Goal: Navigation & Orientation: Understand site structure

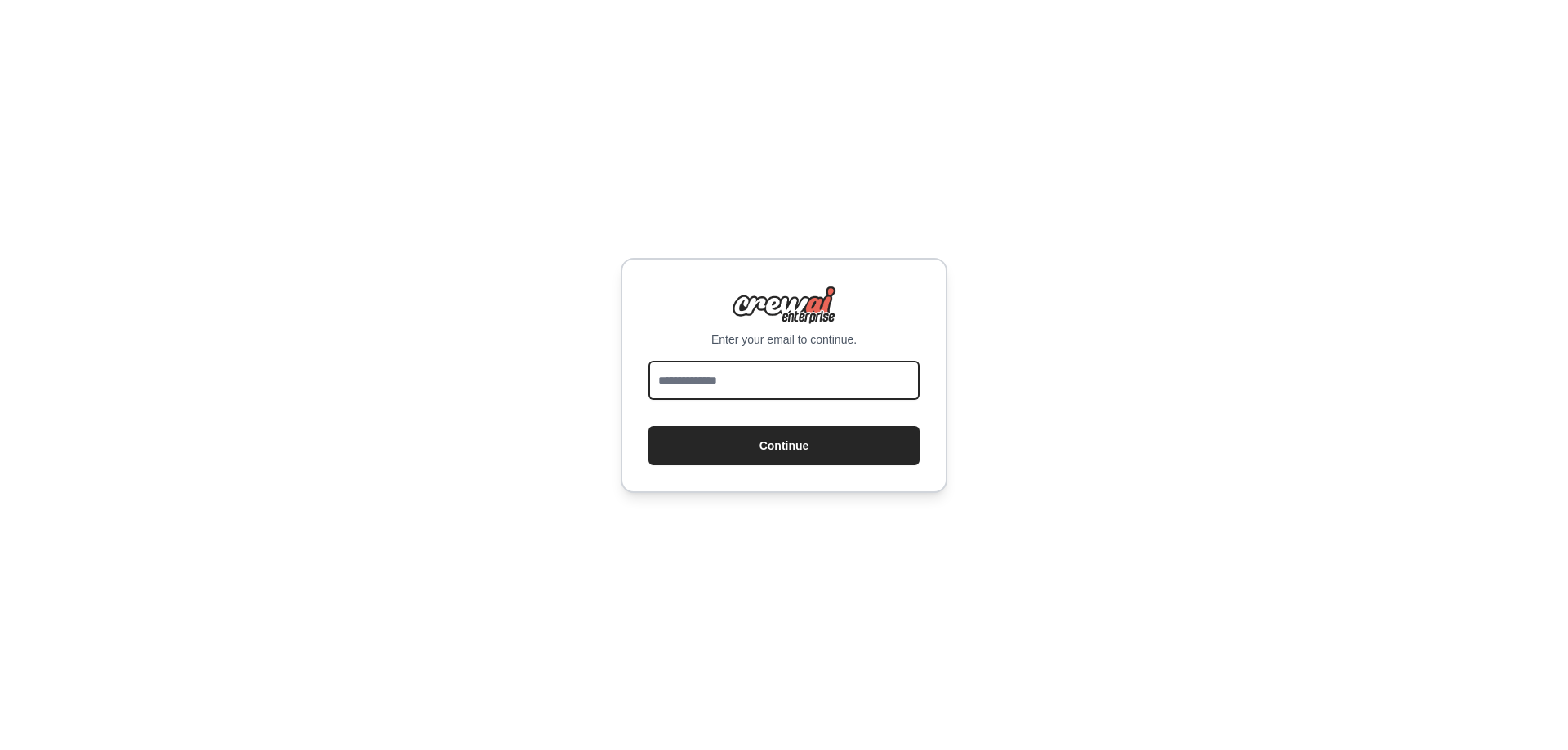
click at [753, 387] on input "email" at bounding box center [784, 380] width 271 height 39
type input "**********"
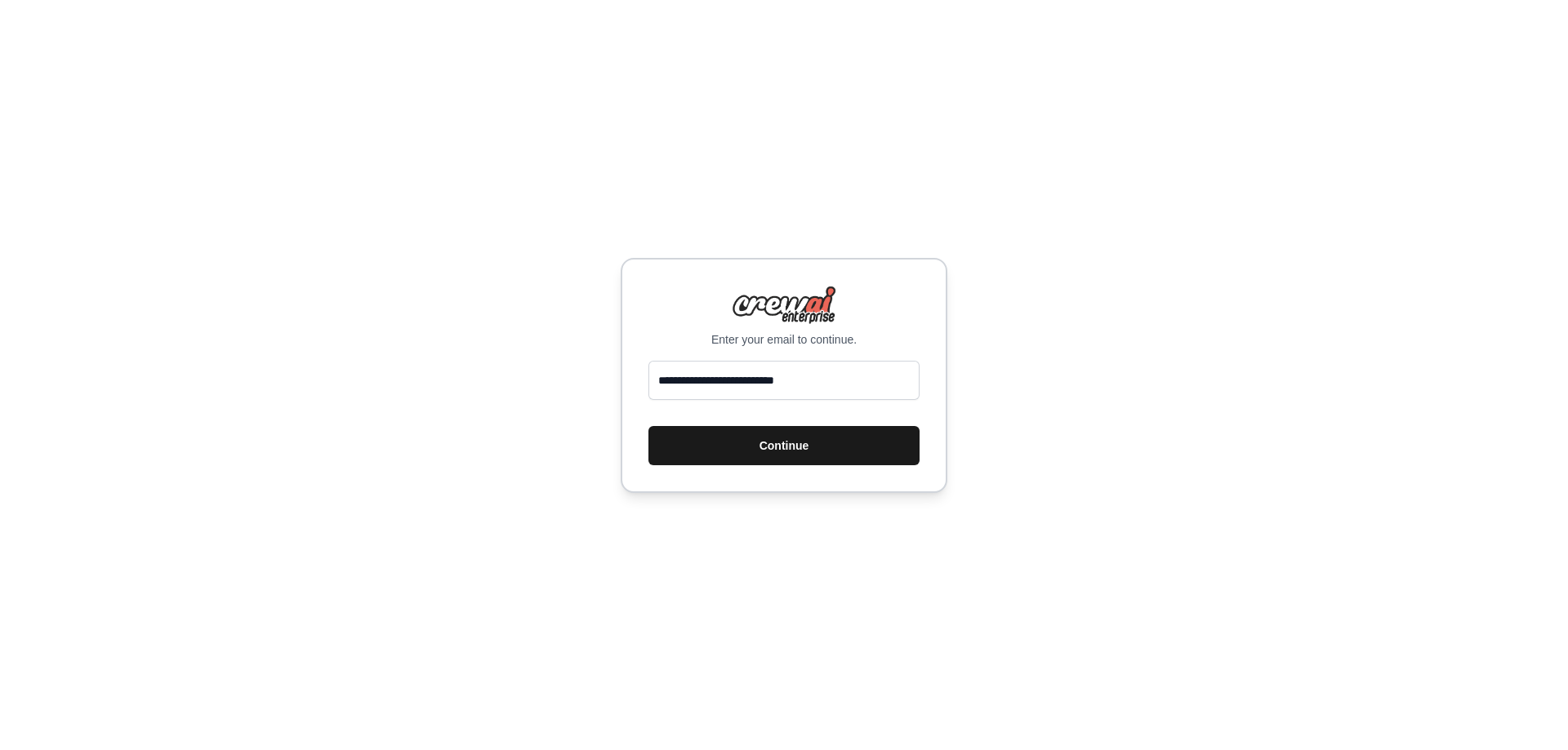
click at [792, 448] on button "Continue" at bounding box center [784, 445] width 271 height 39
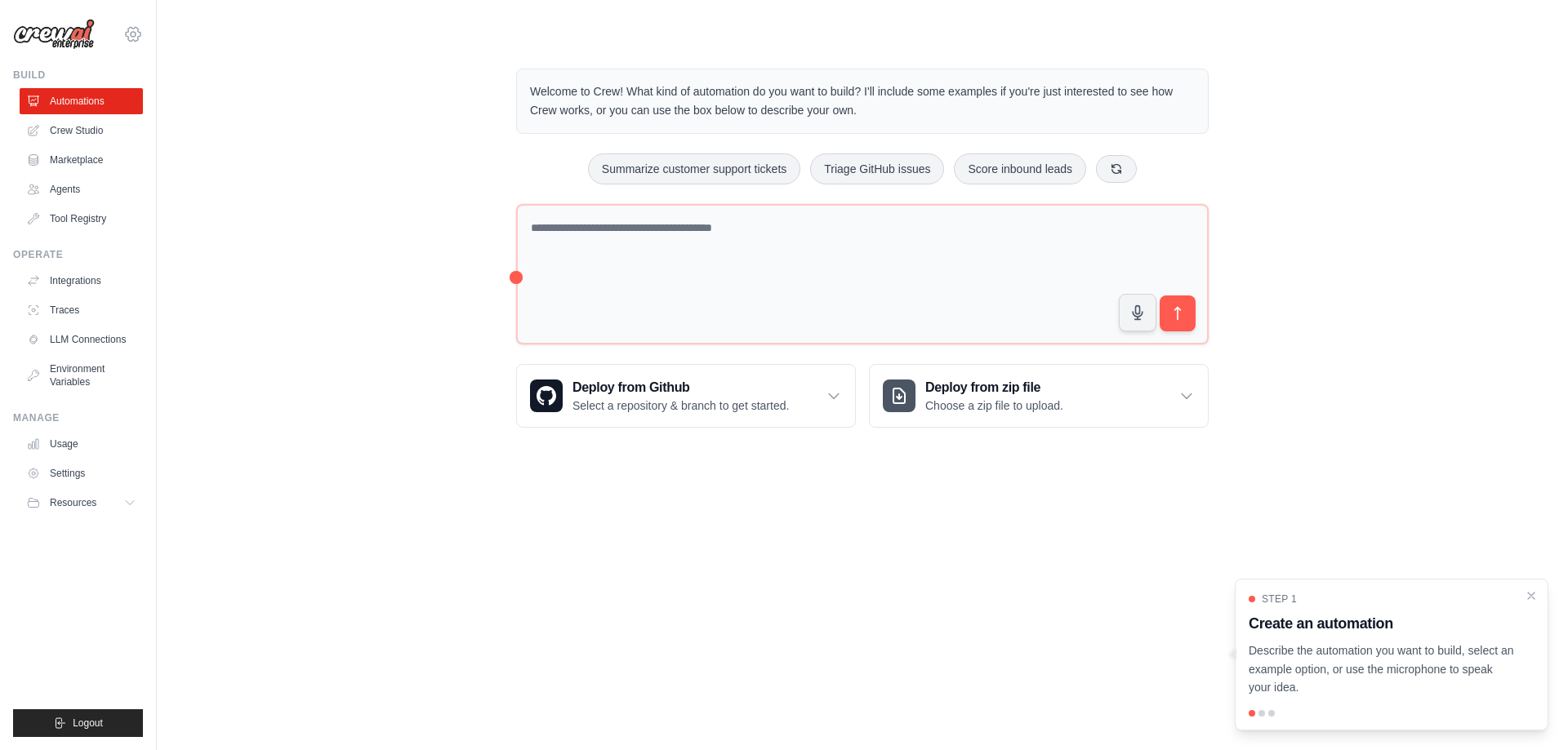
click at [129, 32] on icon at bounding box center [133, 34] width 19 height 19
click at [122, 113] on link "Settings" at bounding box center [133, 110] width 143 height 30
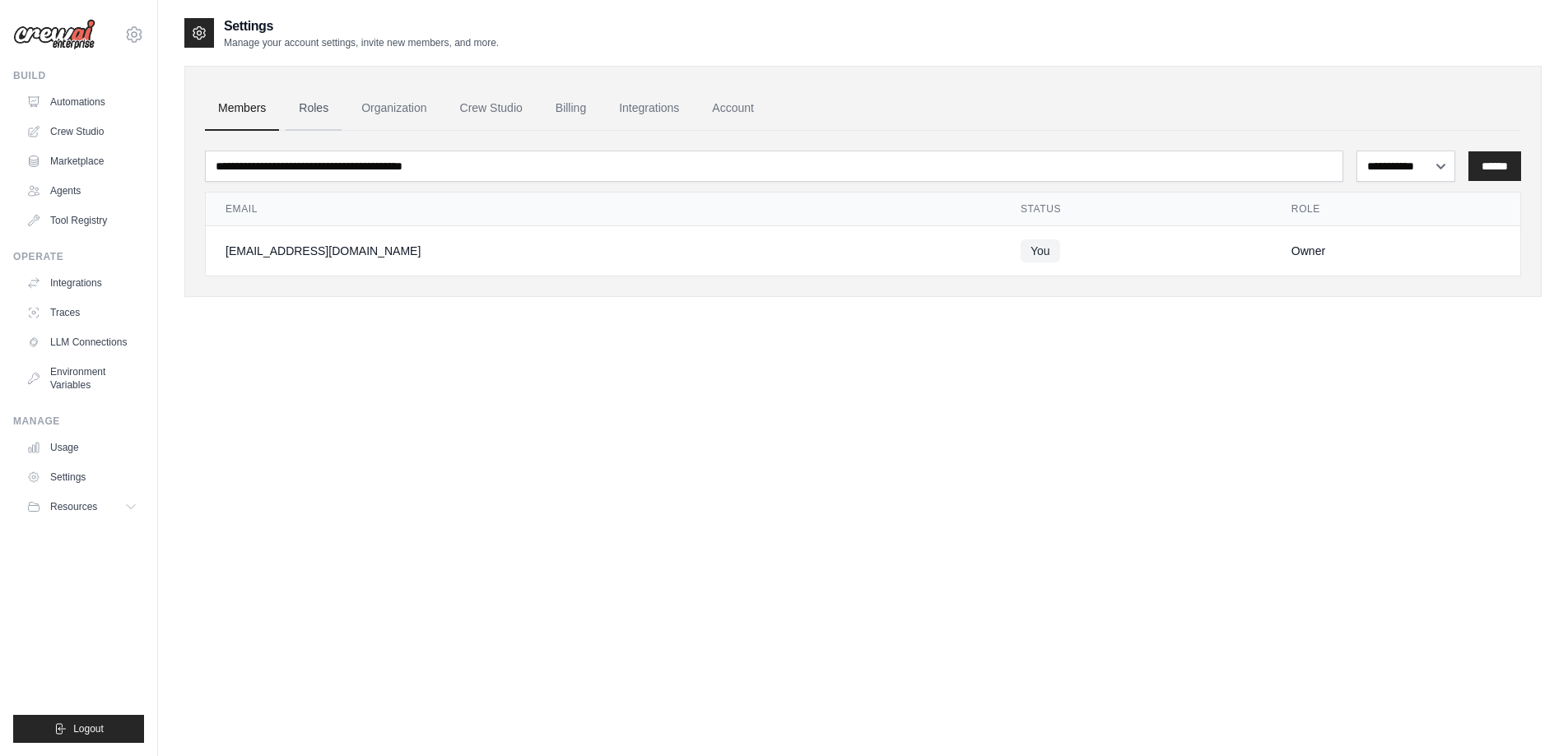
click at [317, 111] on link "Roles" at bounding box center [313, 108] width 56 height 44
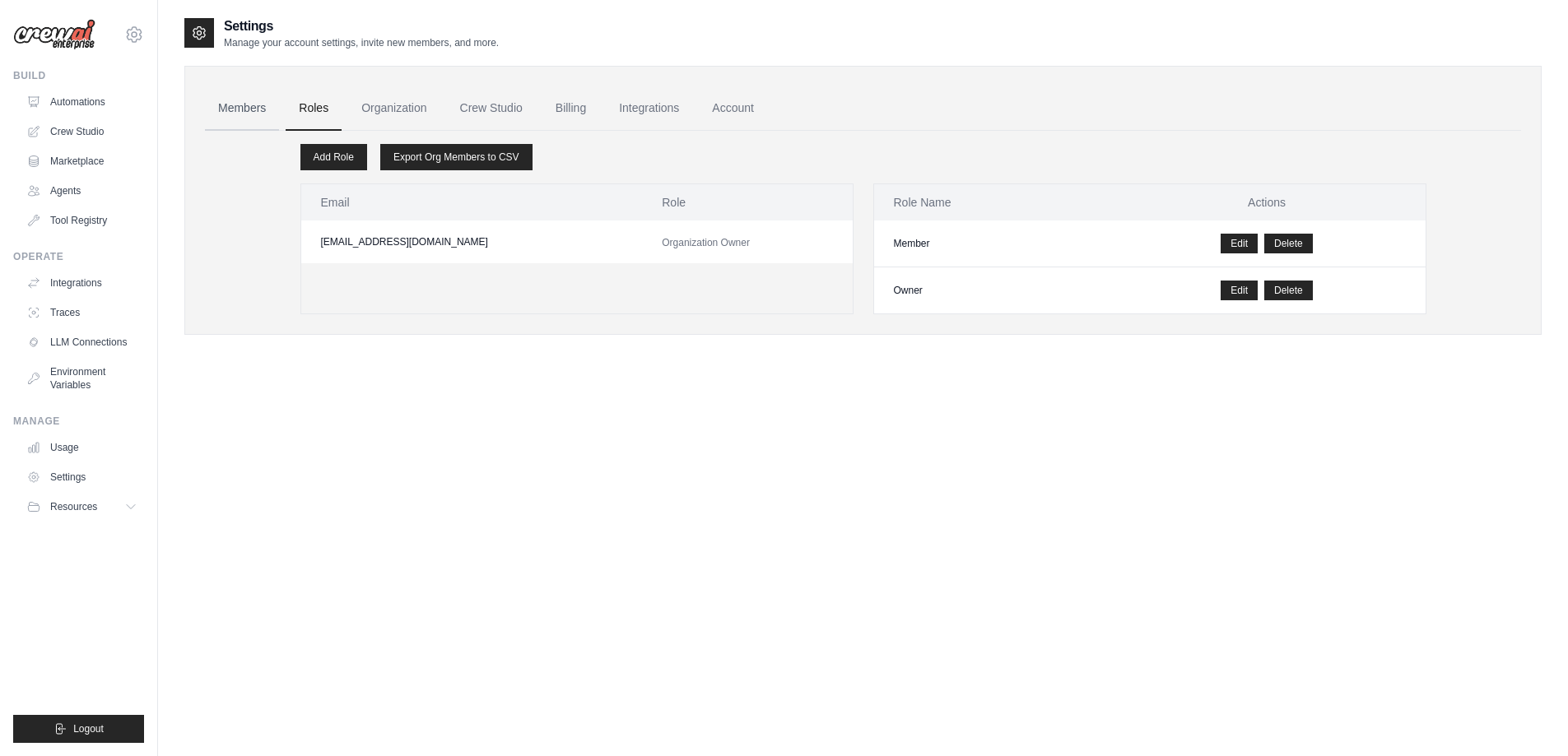
click at [242, 110] on link "Members" at bounding box center [242, 108] width 74 height 44
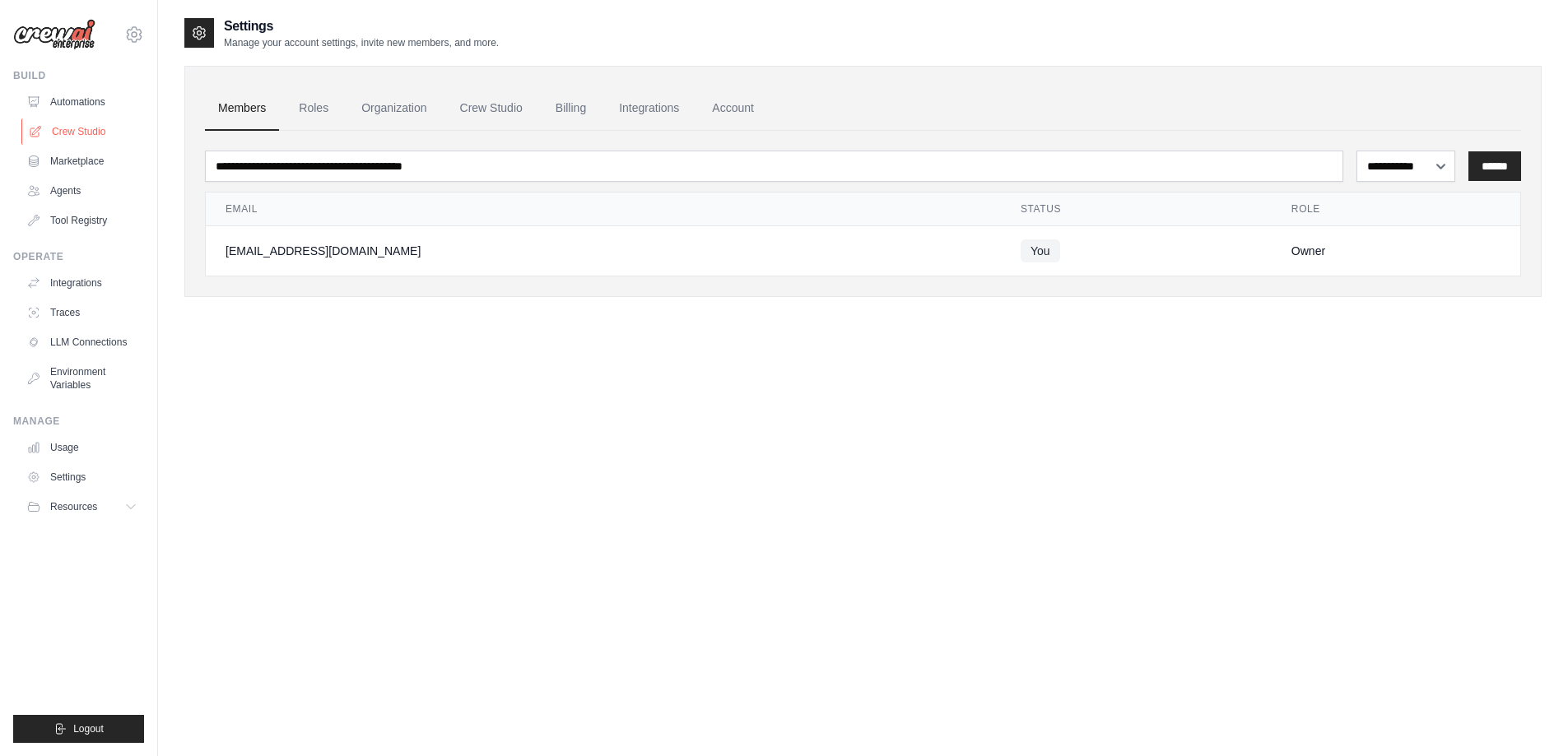
click at [65, 136] on link "Crew Studio" at bounding box center [83, 131] width 124 height 26
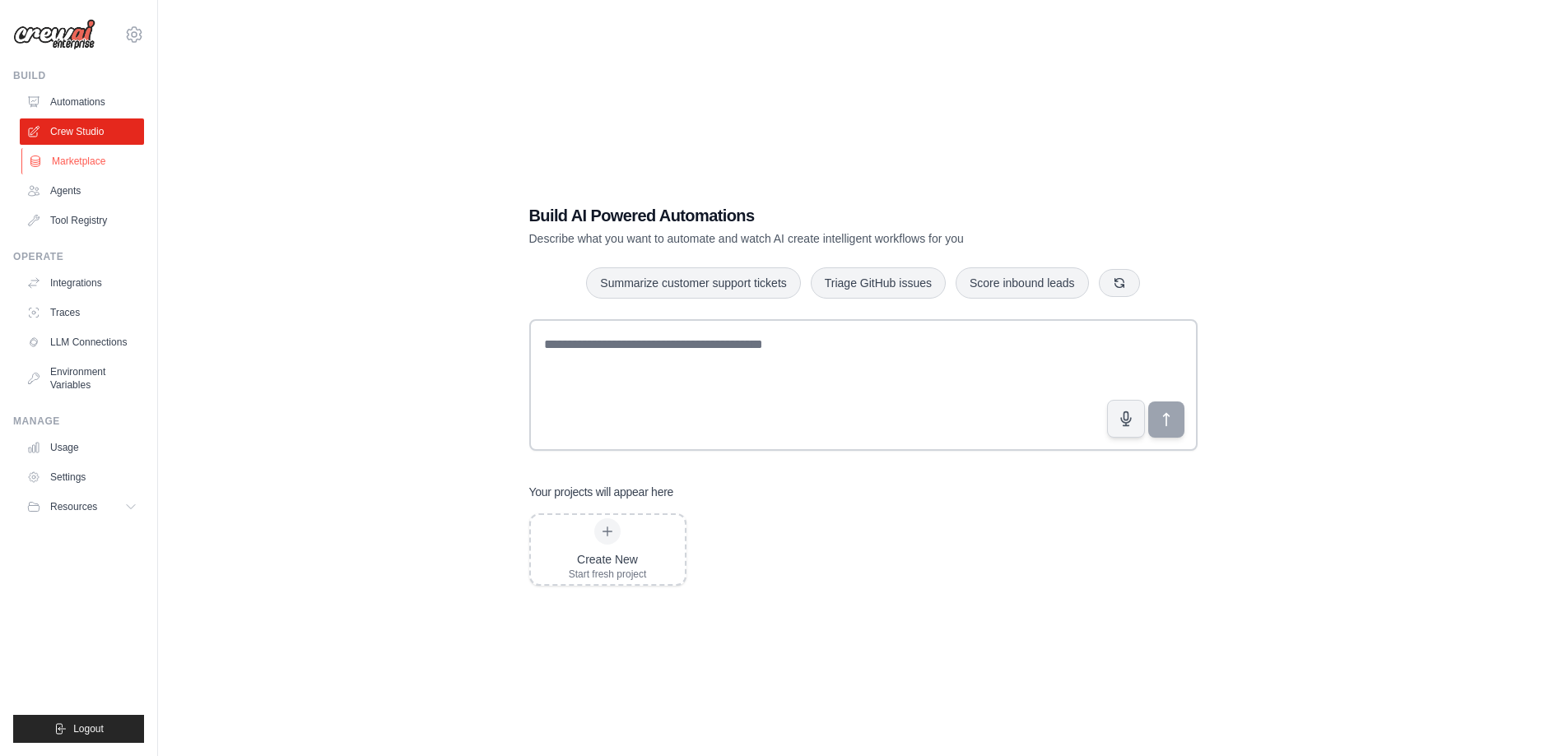
click at [71, 162] on link "Marketplace" at bounding box center [83, 161] width 124 height 26
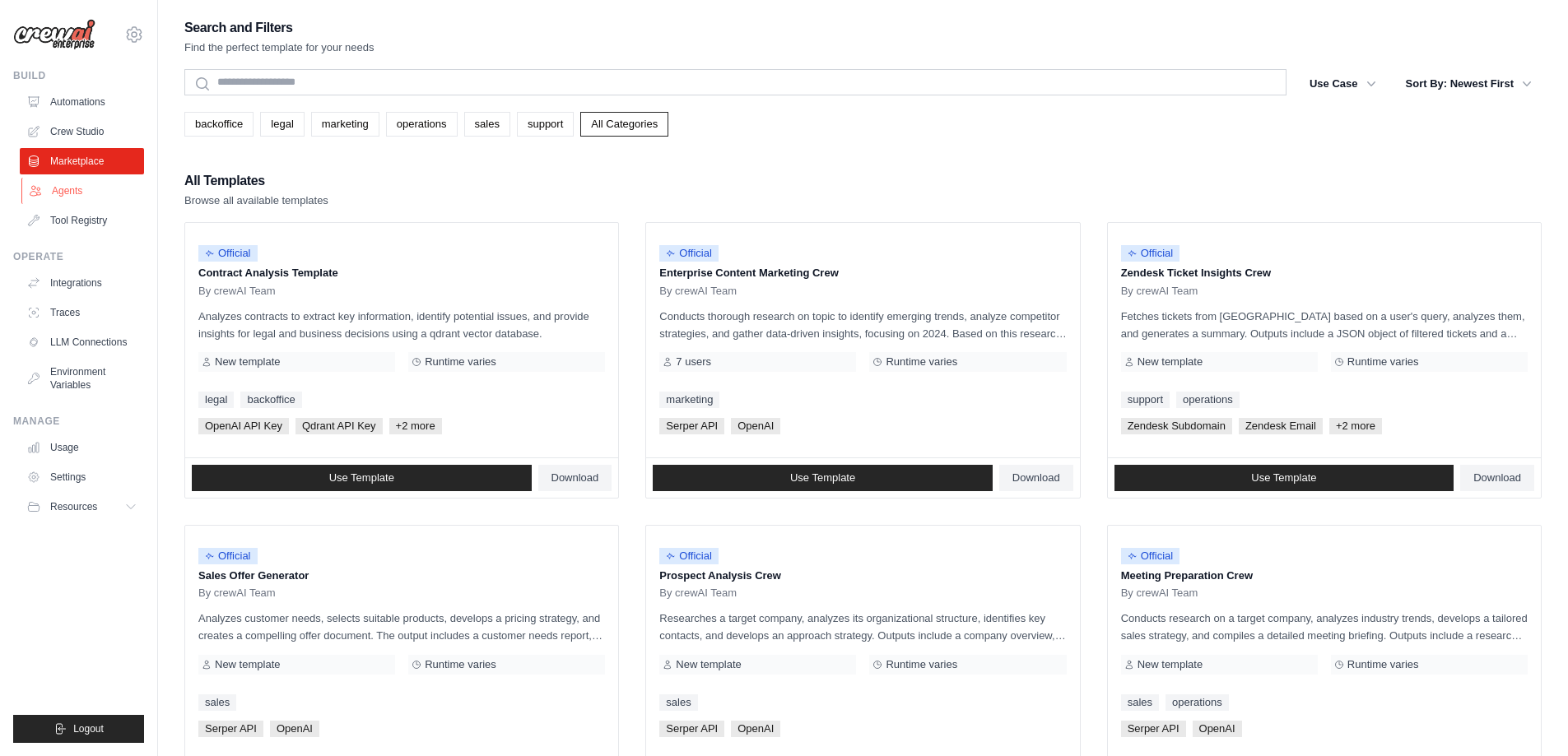
click at [68, 192] on link "Agents" at bounding box center [83, 191] width 124 height 26
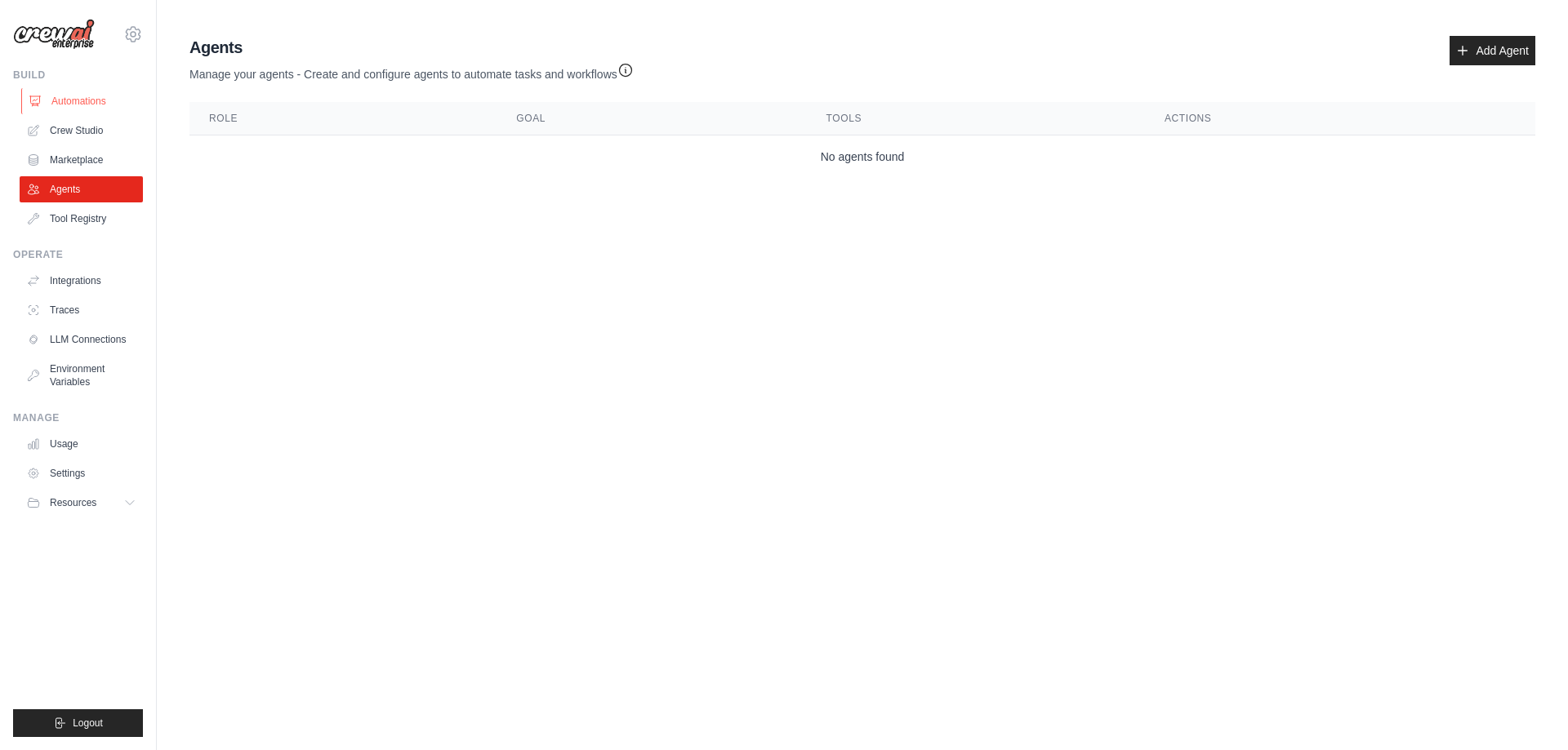
click at [71, 105] on link "Automations" at bounding box center [82, 101] width 123 height 26
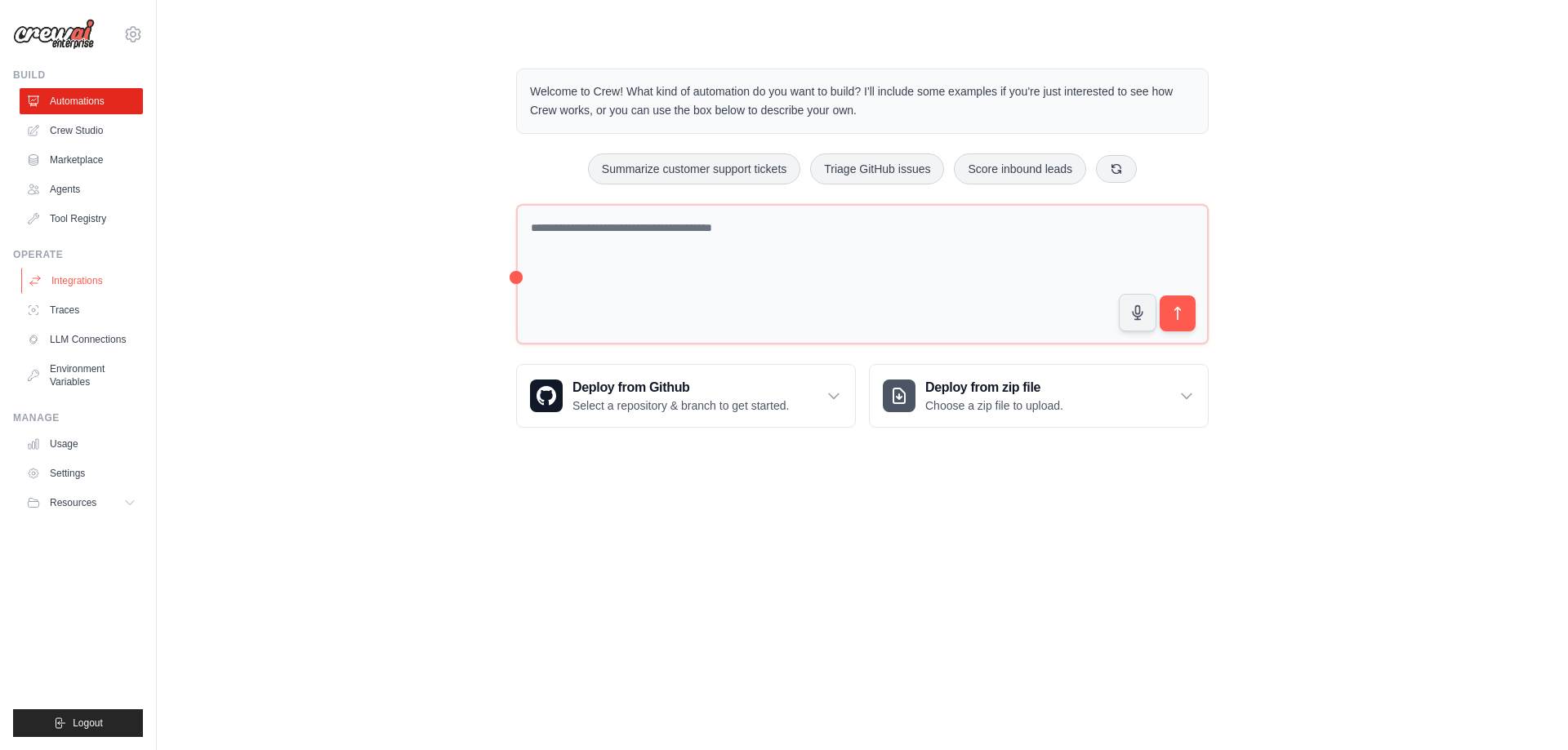
click at [77, 286] on link "Integrations" at bounding box center [82, 281] width 123 height 26
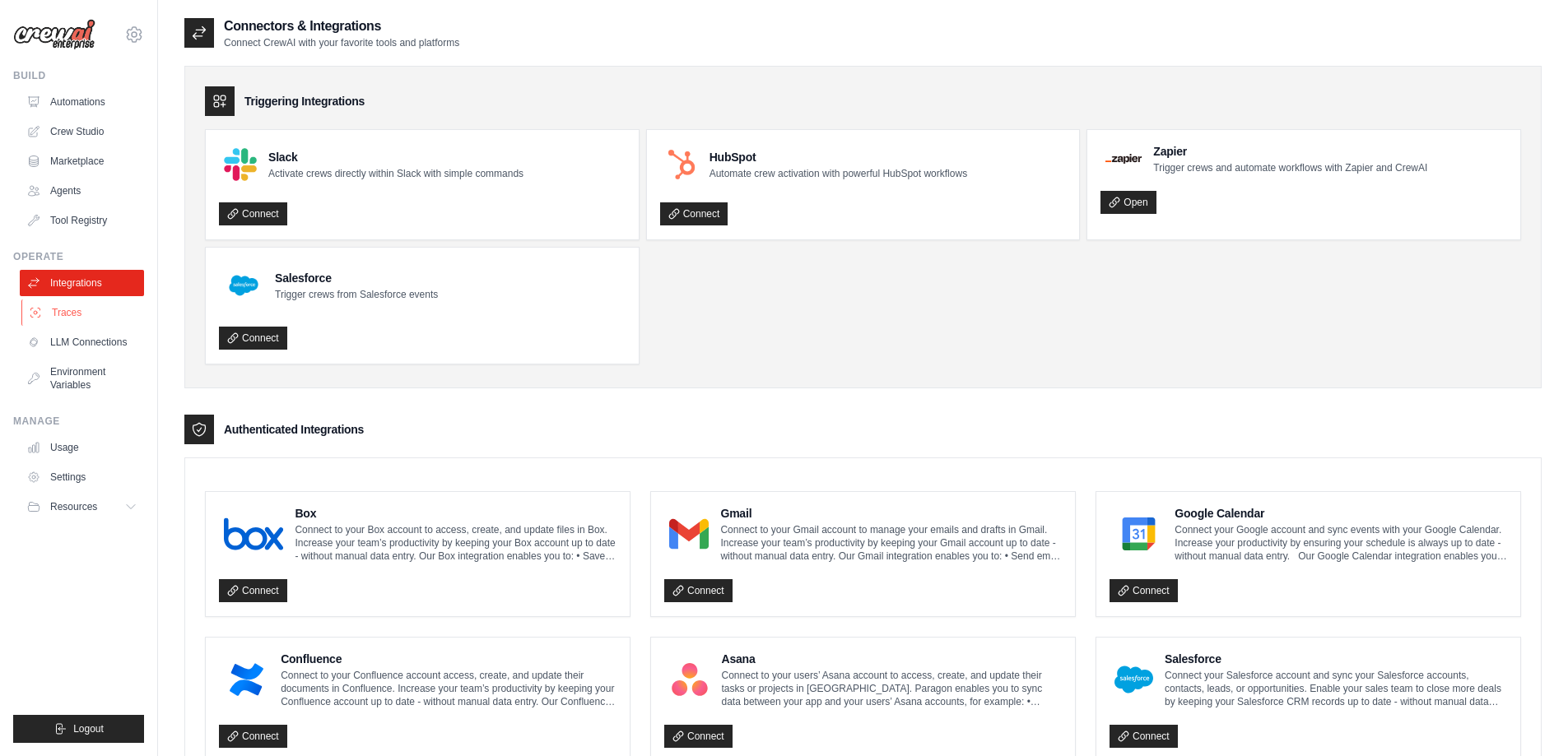
click at [69, 310] on link "Traces" at bounding box center [83, 313] width 124 height 26
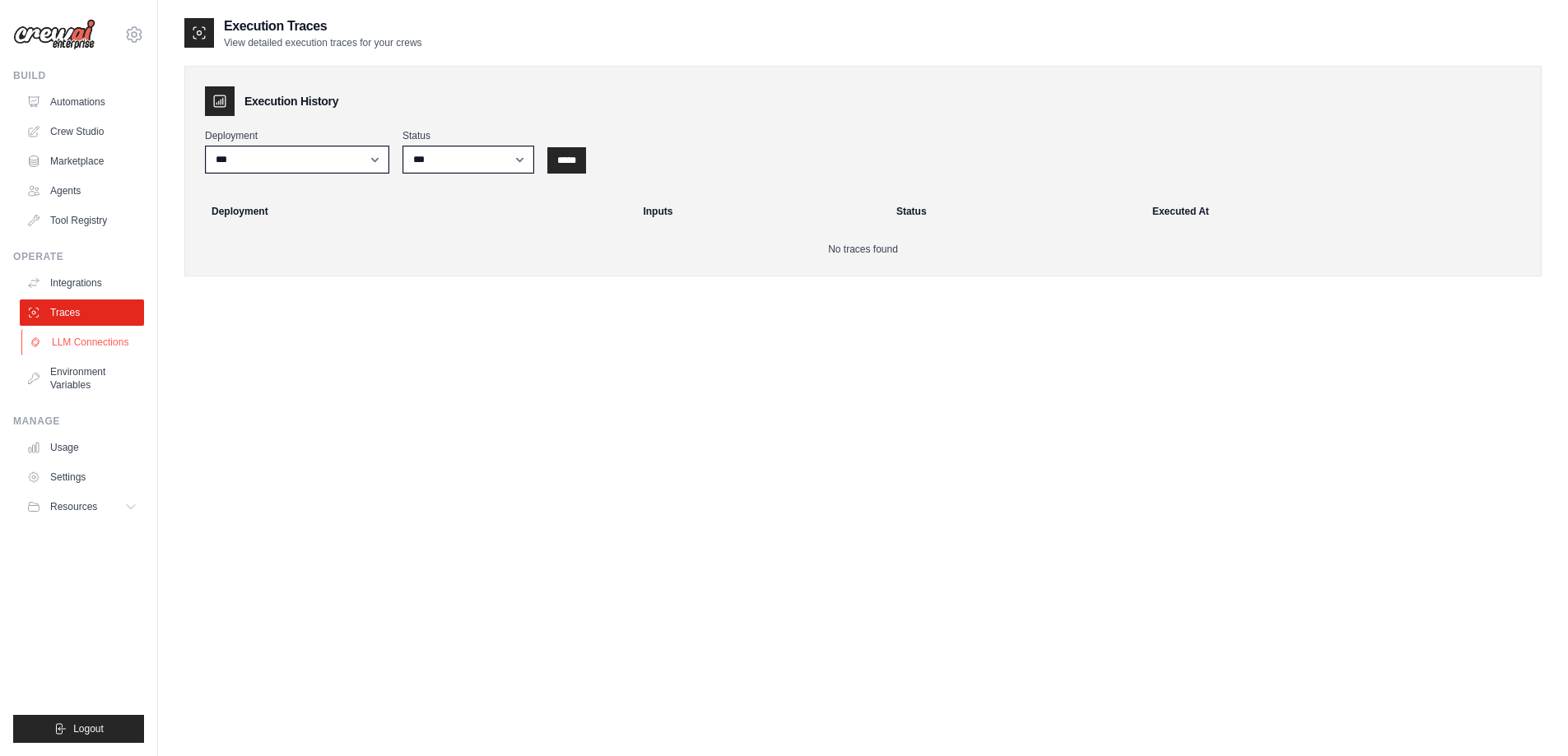
click at [72, 345] on link "LLM Connections" at bounding box center [83, 342] width 124 height 26
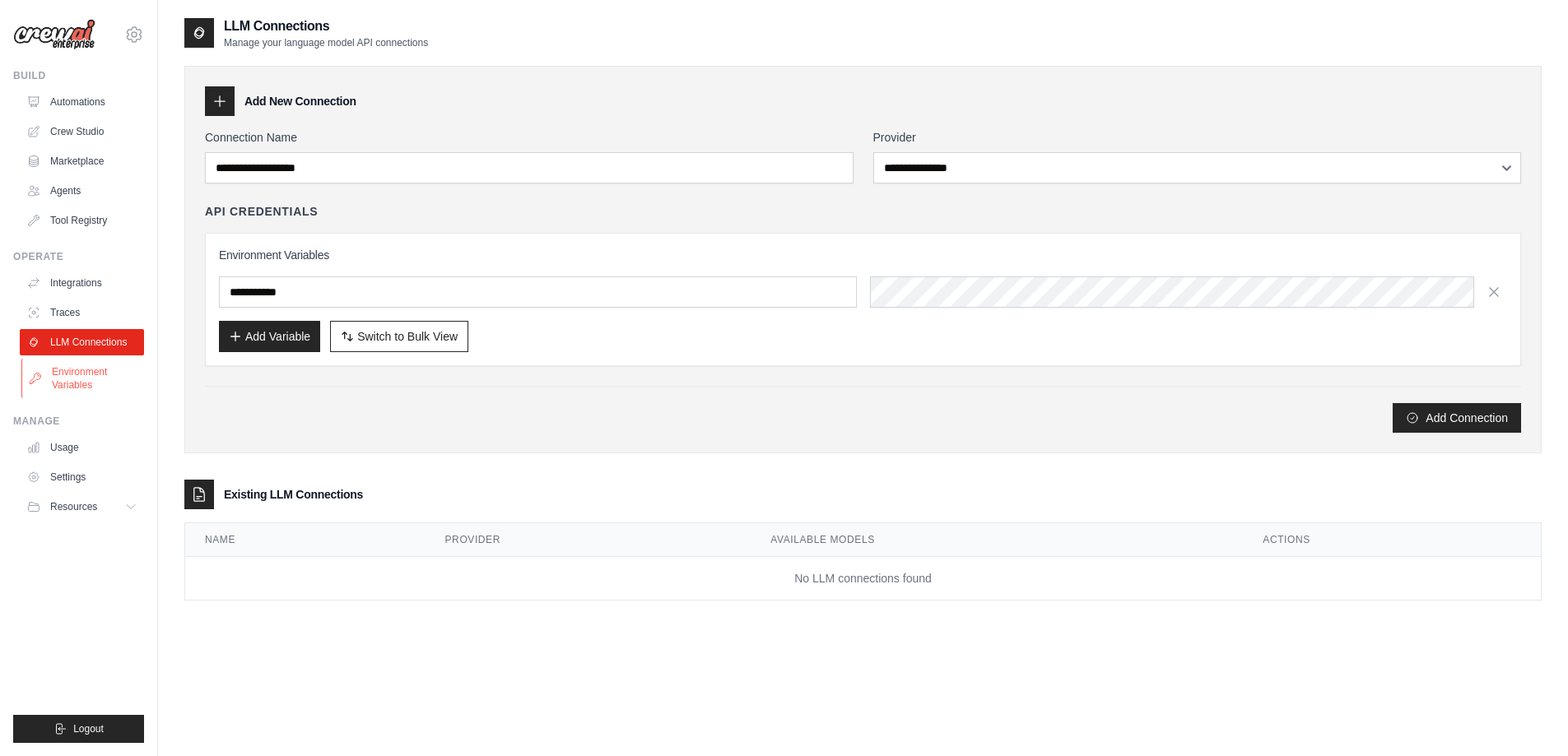
click at [82, 377] on link "Environment Variables" at bounding box center [83, 378] width 124 height 40
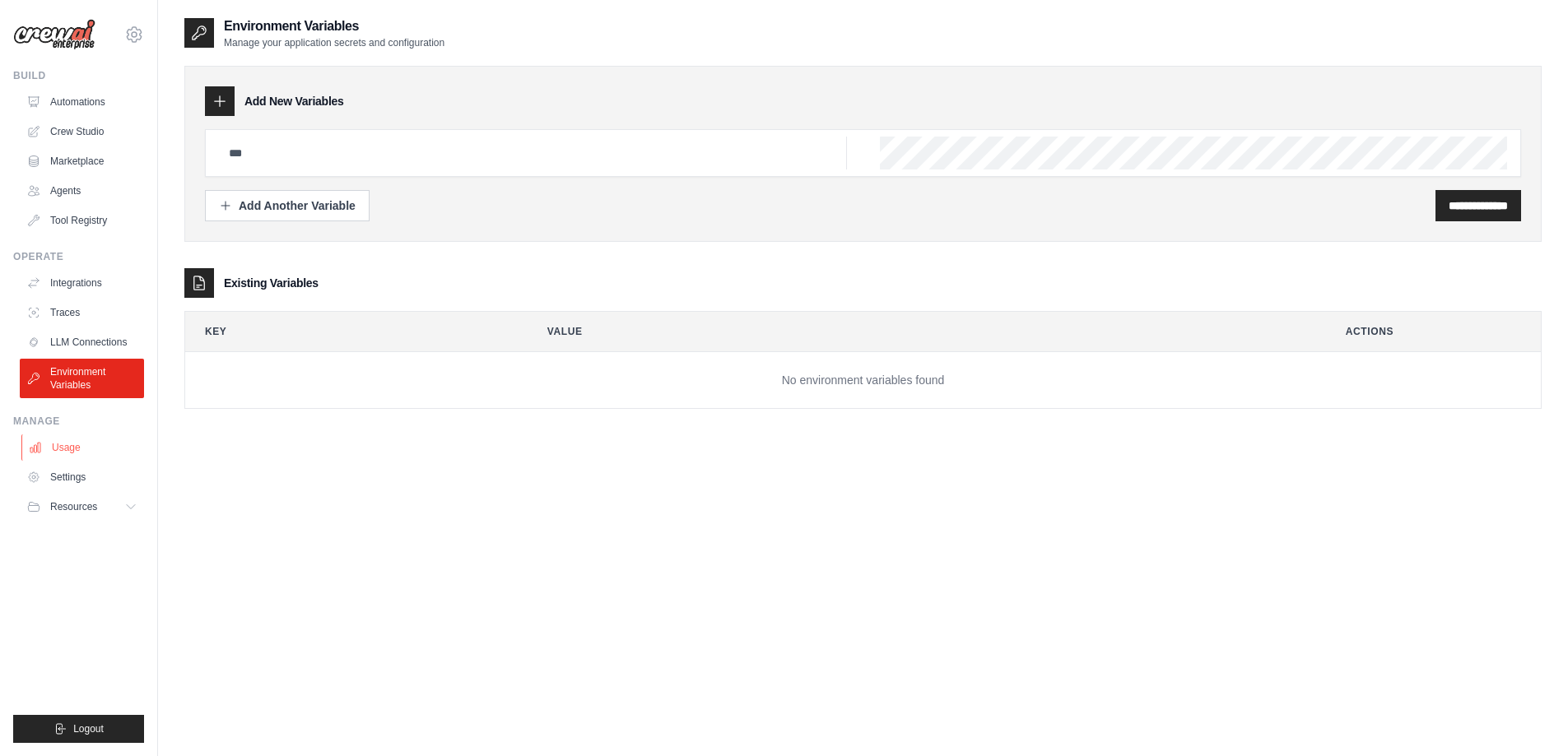
click at [69, 455] on link "Usage" at bounding box center [83, 448] width 124 height 26
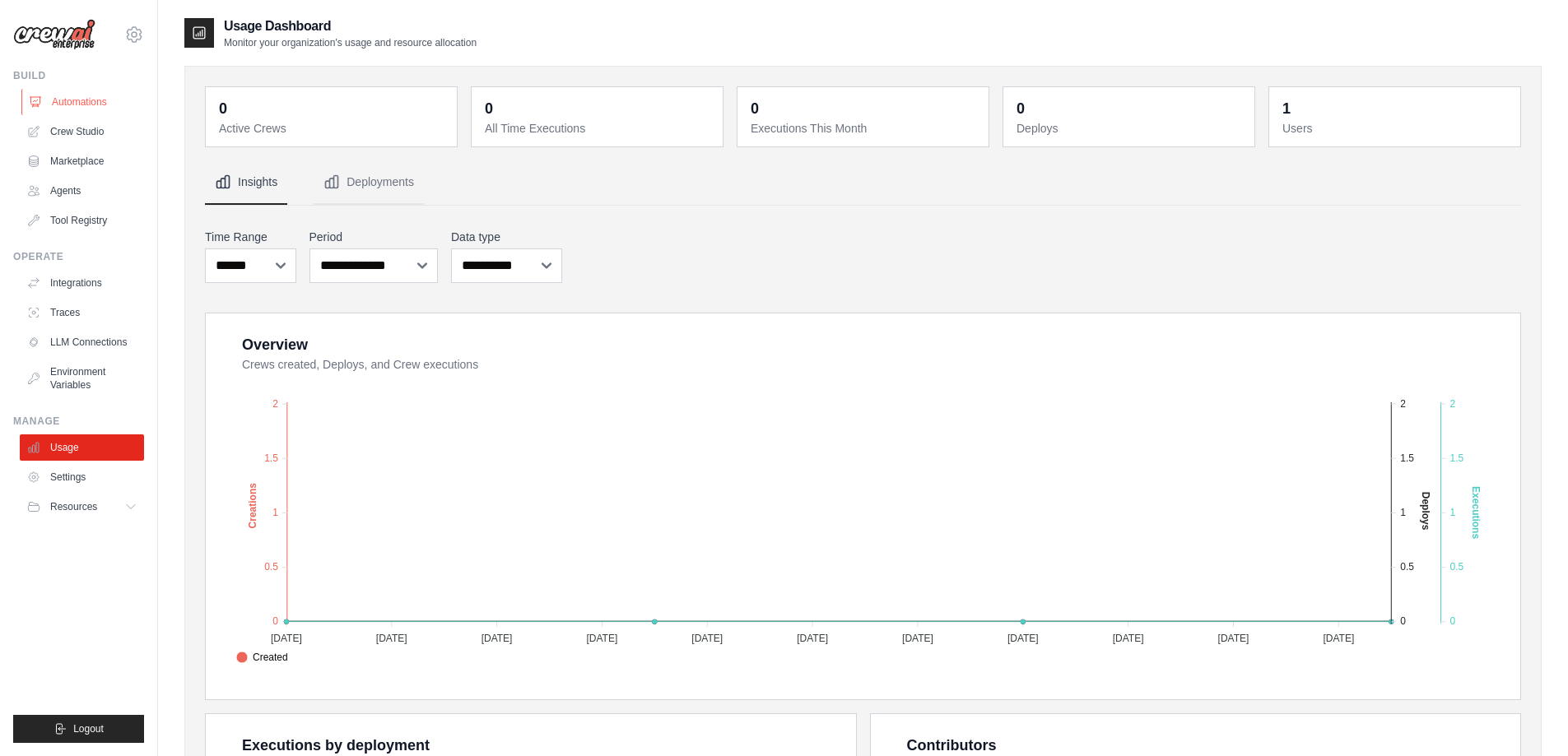
click at [83, 100] on link "Automations" at bounding box center [83, 102] width 124 height 26
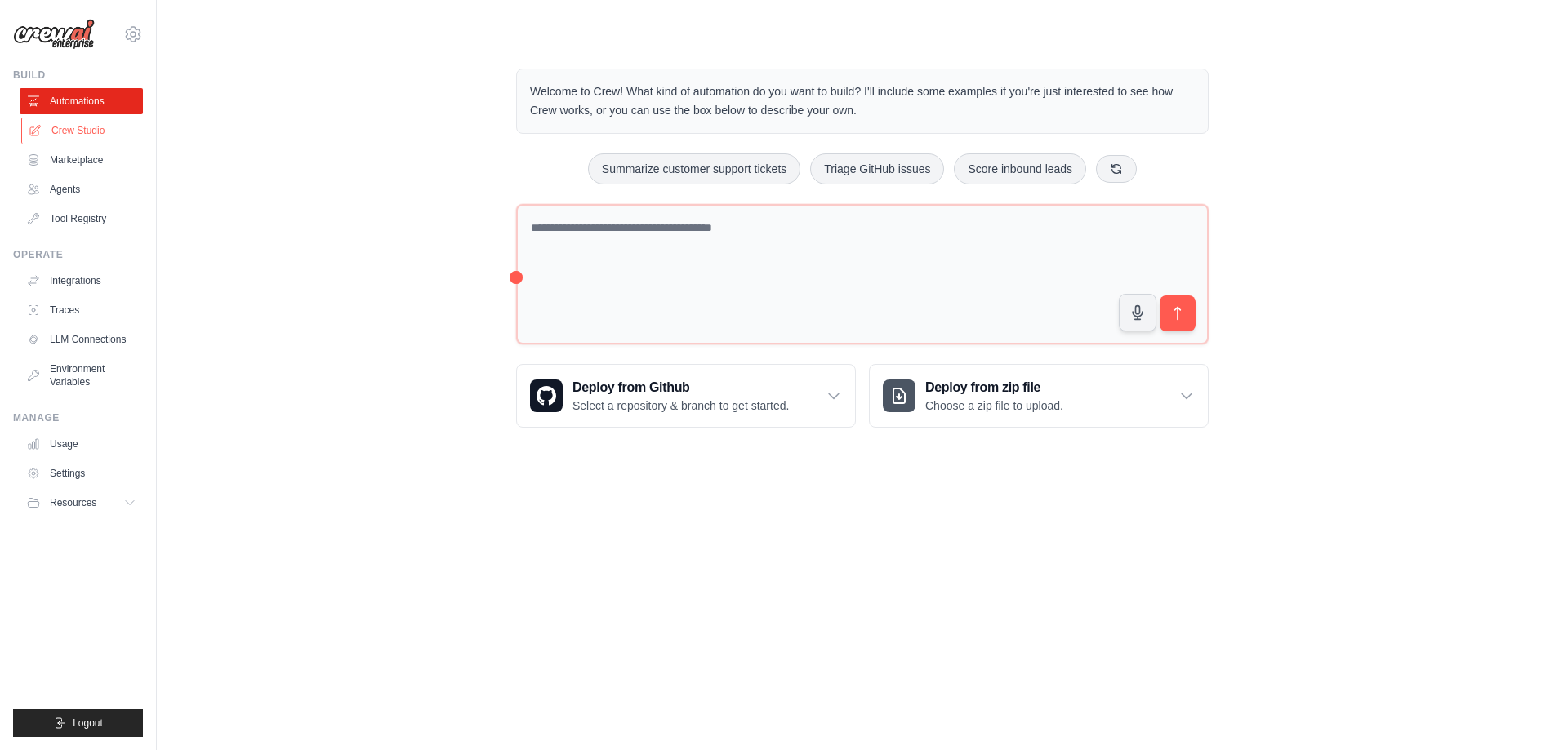
click at [88, 128] on link "Crew Studio" at bounding box center [82, 130] width 123 height 26
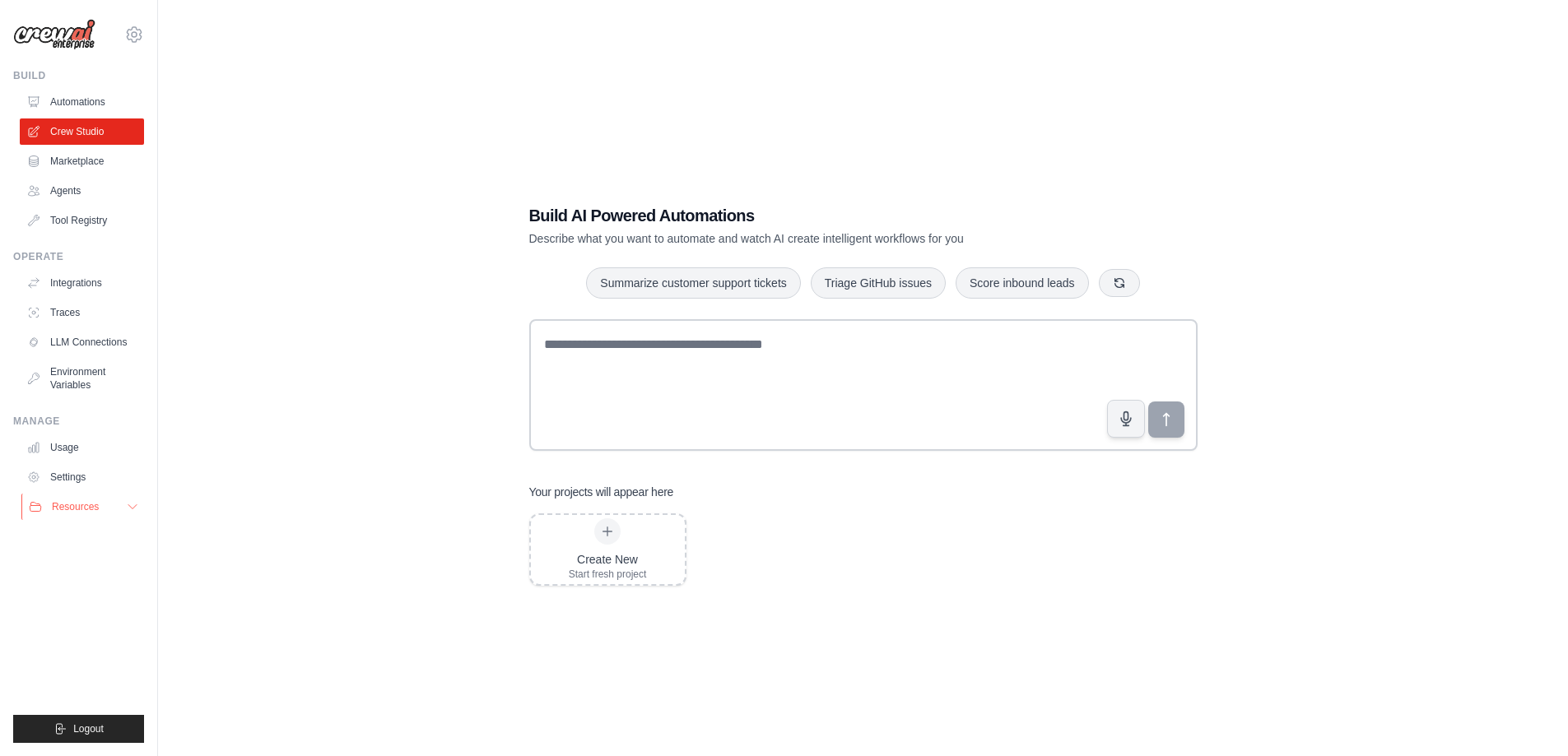
click at [130, 512] on icon at bounding box center [132, 507] width 13 height 13
click at [130, 506] on icon at bounding box center [132, 507] width 8 height 4
click at [103, 613] on span "Video Tutorials" at bounding box center [91, 613] width 65 height 13
click at [67, 97] on link "Automations" at bounding box center [83, 102] width 124 height 26
